Goal: Information Seeking & Learning: Compare options

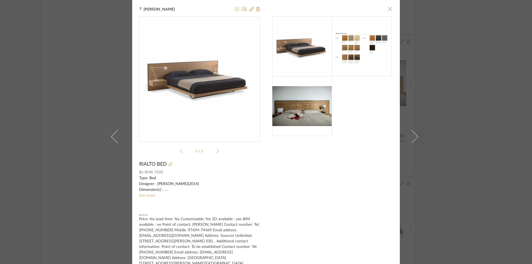
click at [386, 9] on span "button" at bounding box center [389, 8] width 11 height 11
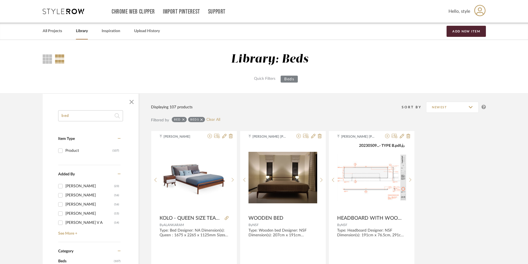
drag, startPoint x: 371, startPoint y: 80, endPoint x: 367, endPoint y: -24, distance: 104.5
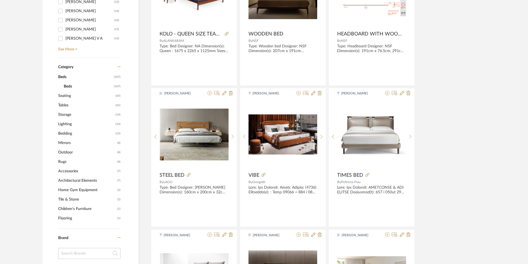
scroll to position [194, 0]
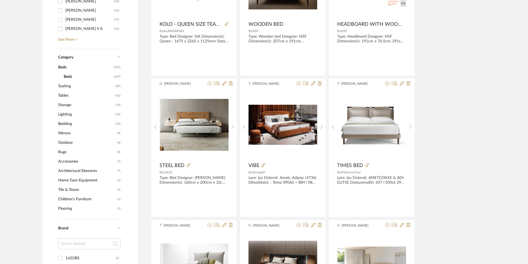
click at [70, 188] on span "Tile & Stone" at bounding box center [87, 189] width 58 height 9
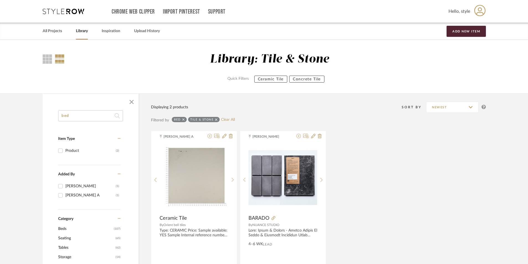
click at [184, 118] on icon at bounding box center [183, 120] width 2 height 4
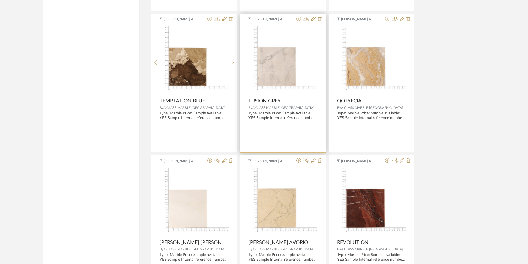
scroll to position [1108, 0]
click at [293, 84] on img "0" at bounding box center [282, 60] width 69 height 69
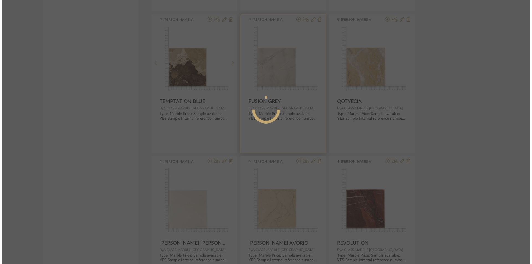
scroll to position [0, 0]
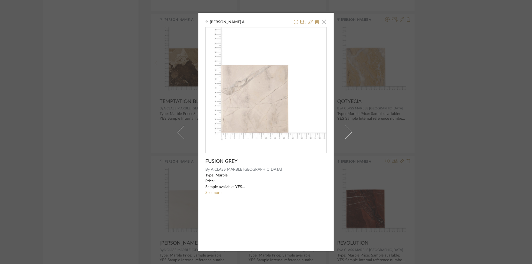
click at [323, 23] on span "button" at bounding box center [323, 21] width 11 height 11
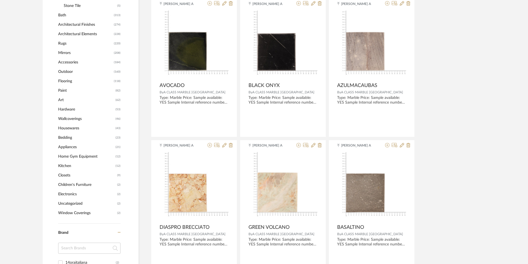
scroll to position [443, 0]
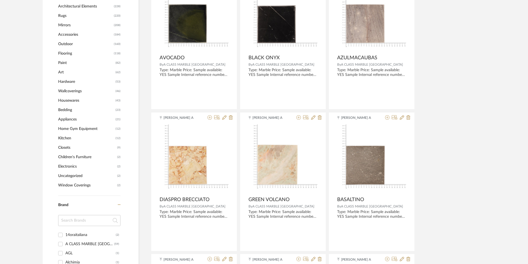
click at [87, 50] on span "Flooring" at bounding box center [85, 53] width 54 height 9
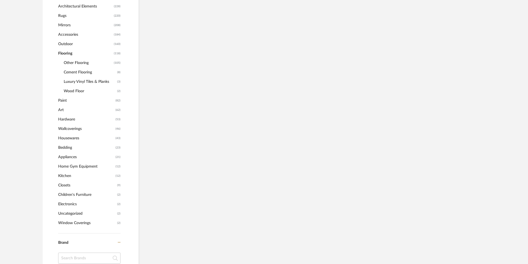
click at [84, 65] on span "Other Flooring" at bounding box center [88, 62] width 49 height 9
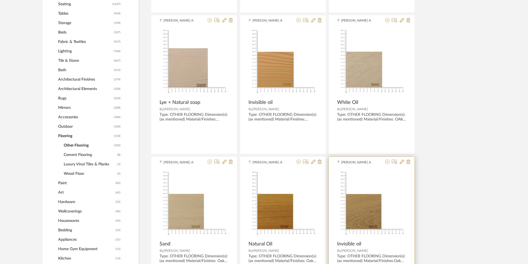
scroll to position [256, 0]
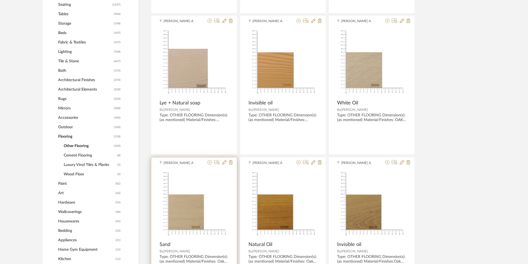
click at [189, 220] on img "0" at bounding box center [194, 204] width 69 height 69
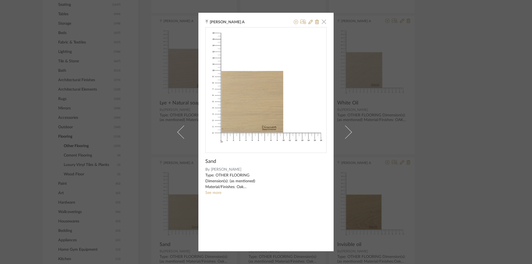
click at [324, 23] on span "button" at bounding box center [323, 21] width 11 height 11
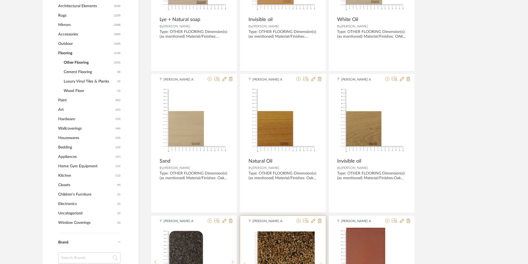
scroll to position [340, 0]
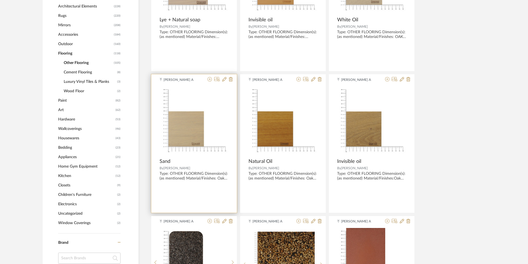
click at [211, 136] on img "0" at bounding box center [194, 120] width 69 height 69
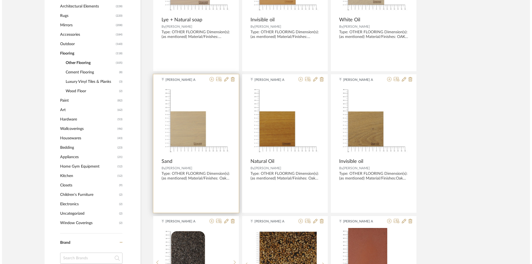
scroll to position [0, 0]
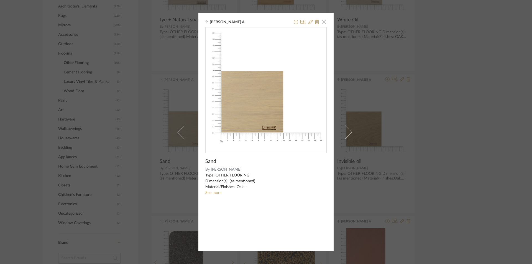
click at [322, 22] on span "button" at bounding box center [323, 21] width 11 height 11
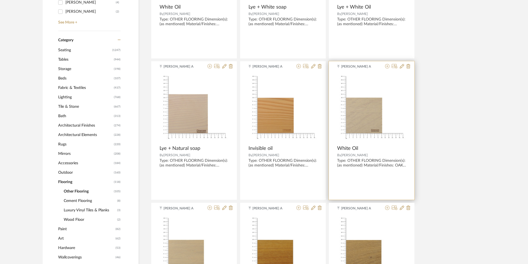
scroll to position [229, 0]
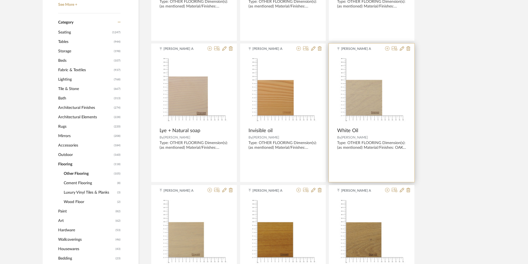
click at [379, 94] on img "0" at bounding box center [371, 89] width 69 height 69
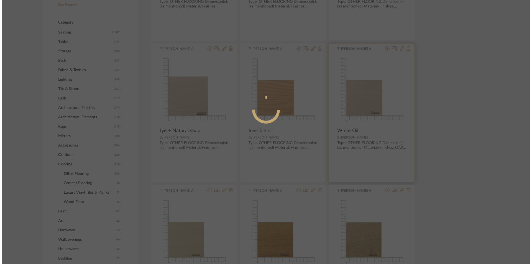
scroll to position [0, 0]
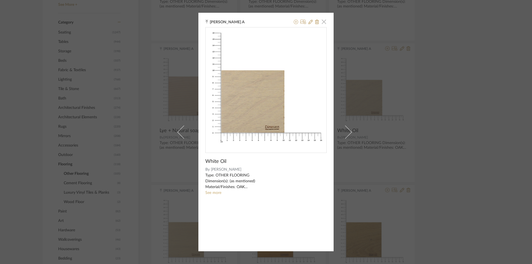
click at [322, 23] on span "button" at bounding box center [323, 21] width 11 height 11
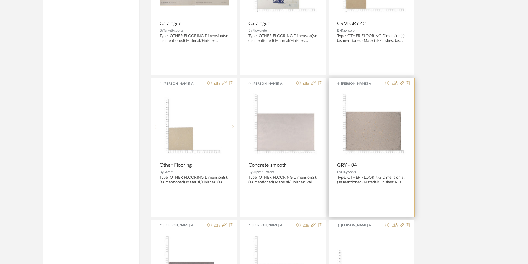
scroll to position [1420, 0]
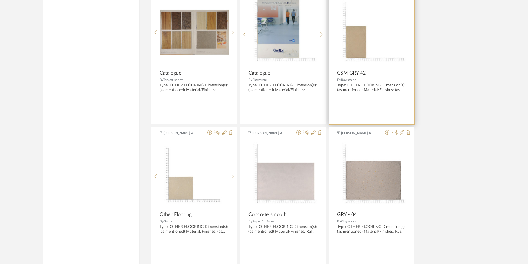
click at [0, 0] on img at bounding box center [0, 0] width 0 height 0
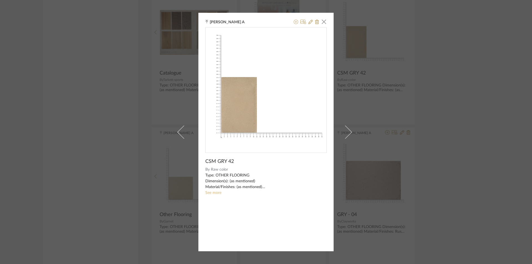
click at [209, 191] on link "See more" at bounding box center [213, 193] width 16 height 4
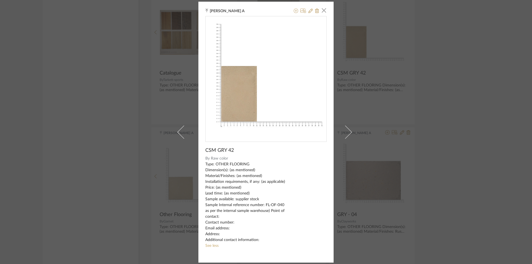
click at [451, 190] on div "[PERSON_NAME] A × CSM GRY 42 By Raw color Type: OTHER FLOORING Dimension(s): (a…" at bounding box center [266, 132] width 532 height 264
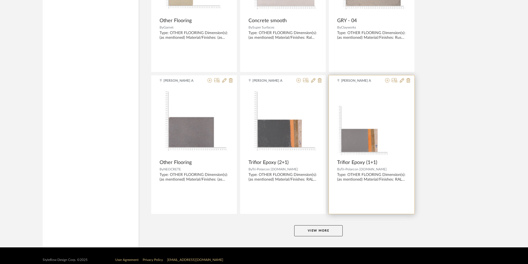
scroll to position [1623, 0]
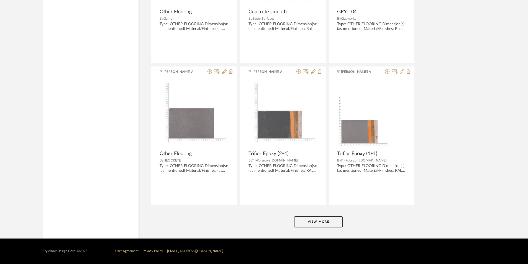
click at [316, 226] on button "View More" at bounding box center [318, 221] width 48 height 11
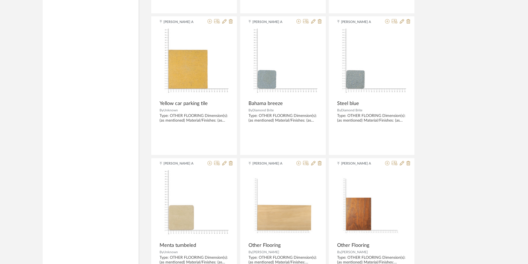
scroll to position [2431, 0]
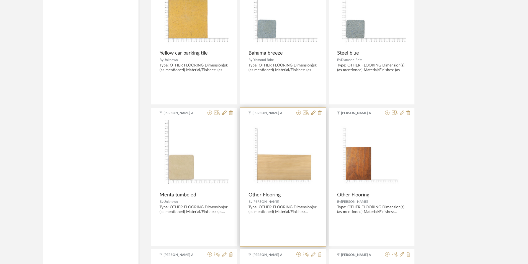
click at [307, 164] on img "0" at bounding box center [282, 154] width 69 height 69
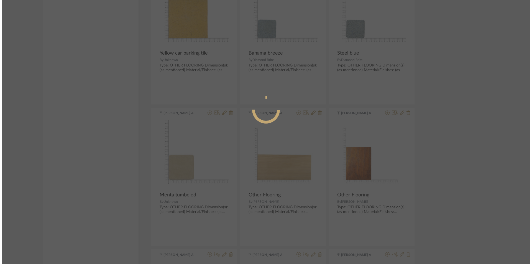
scroll to position [0, 0]
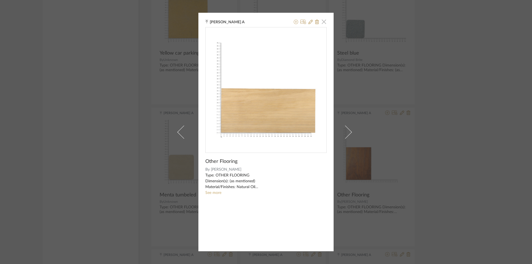
click at [324, 19] on span "button" at bounding box center [323, 21] width 11 height 11
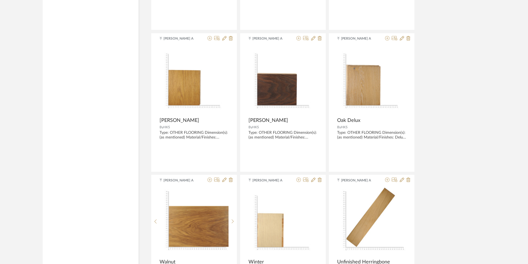
scroll to position [3152, 0]
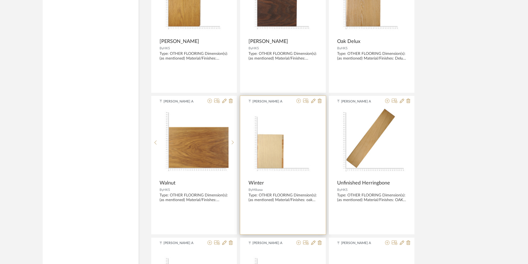
click at [278, 134] on img "0" at bounding box center [282, 142] width 69 height 69
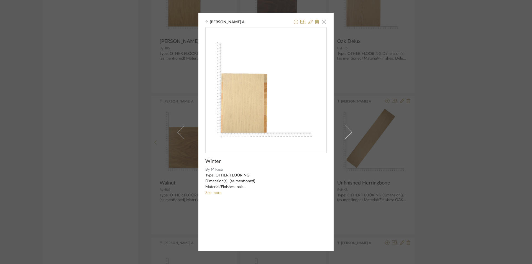
click at [322, 23] on span "button" at bounding box center [323, 21] width 11 height 11
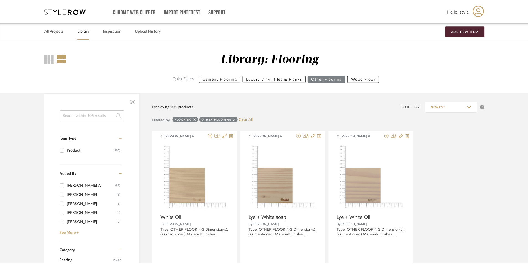
scroll to position [3152, 0]
